Goal: Navigation & Orientation: Find specific page/section

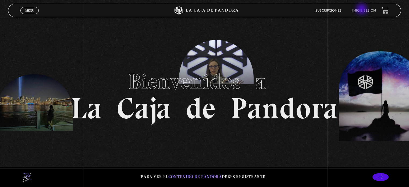
click at [362, 9] on link "Inicie sesión" at bounding box center [364, 10] width 24 height 3
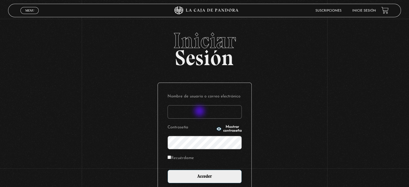
click at [200, 112] on input "Nombre de usuario o correo electrónico" at bounding box center [205, 111] width 74 height 13
type input "[EMAIL_ADDRESS][DOMAIN_NAME]"
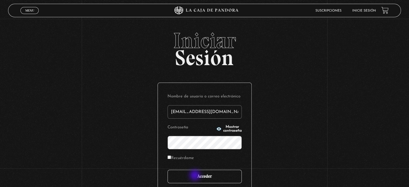
click at [196, 176] on input "Acceder" at bounding box center [205, 176] width 74 height 13
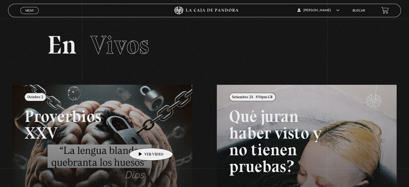
click at [143, 140] on link at bounding box center [216, 178] width 409 height 187
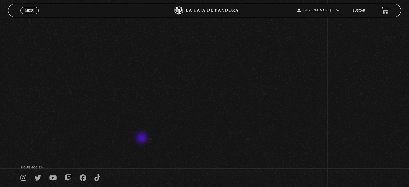
scroll to position [81, 0]
drag, startPoint x: 38, startPoint y: 72, endPoint x: 17, endPoint y: 16, distance: 59.2
click at [32, 62] on div "Volver Octubre 2 Proverbios XXV" at bounding box center [204, 42] width 409 height 209
